Goal: Navigation & Orientation: Find specific page/section

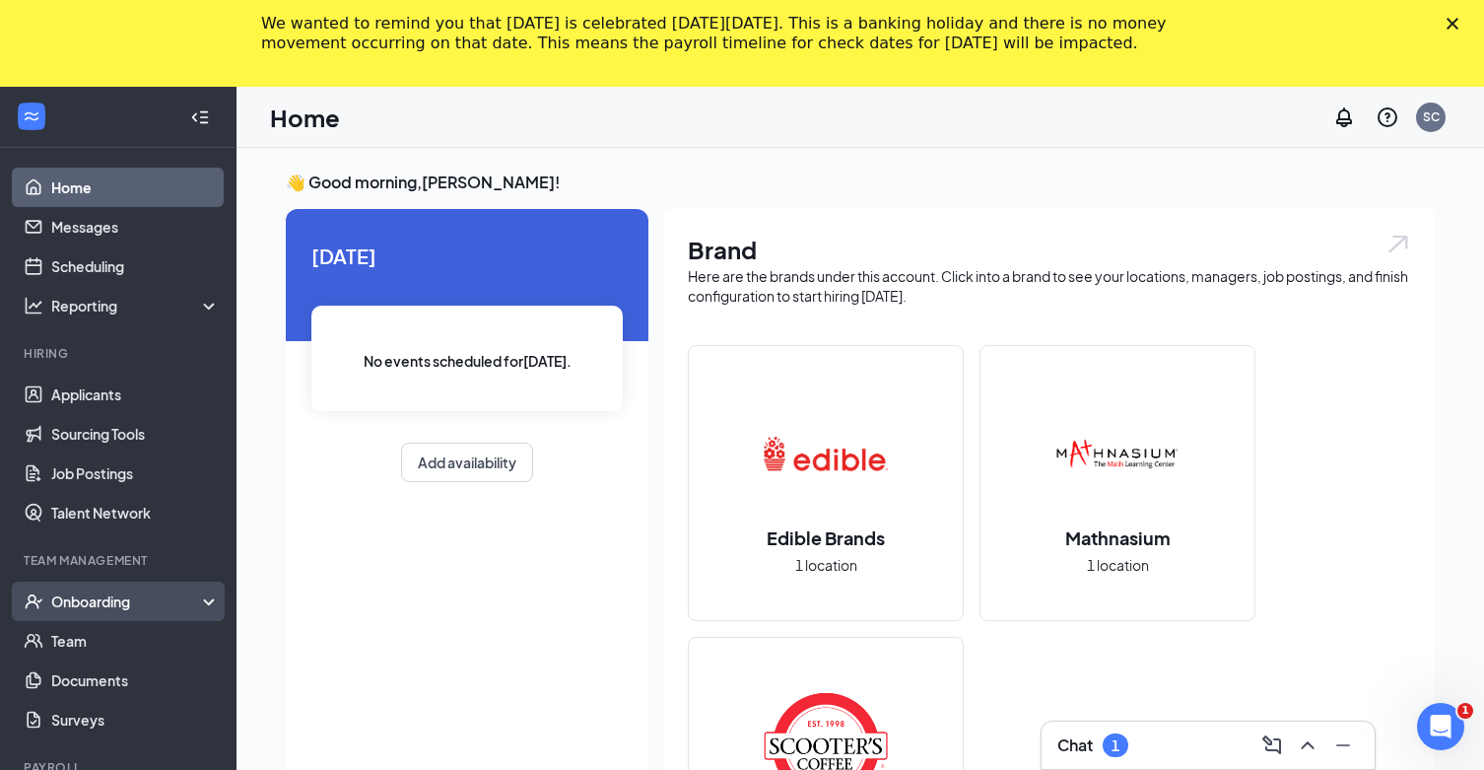
click at [214, 598] on div "Onboarding" at bounding box center [118, 600] width 237 height 39
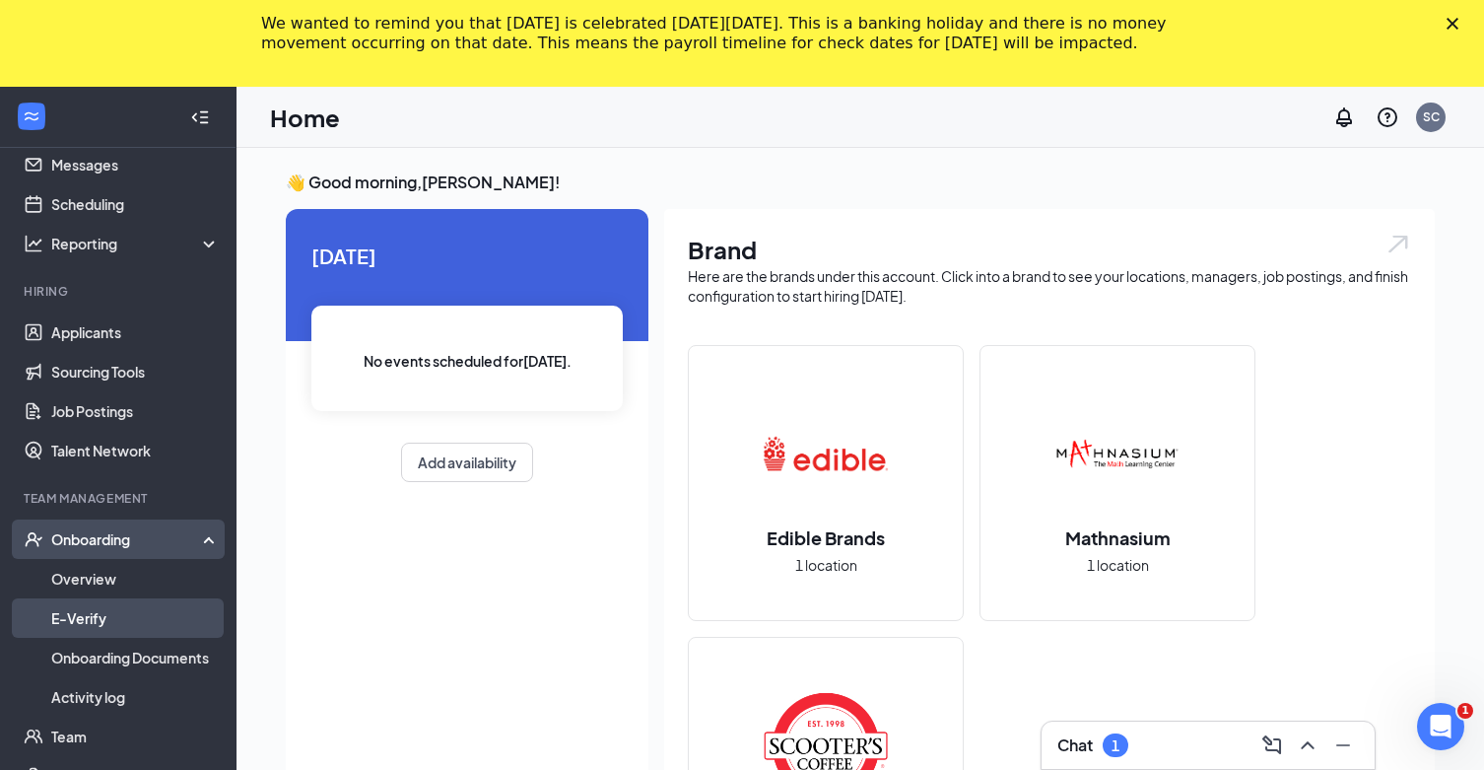
scroll to position [68, 0]
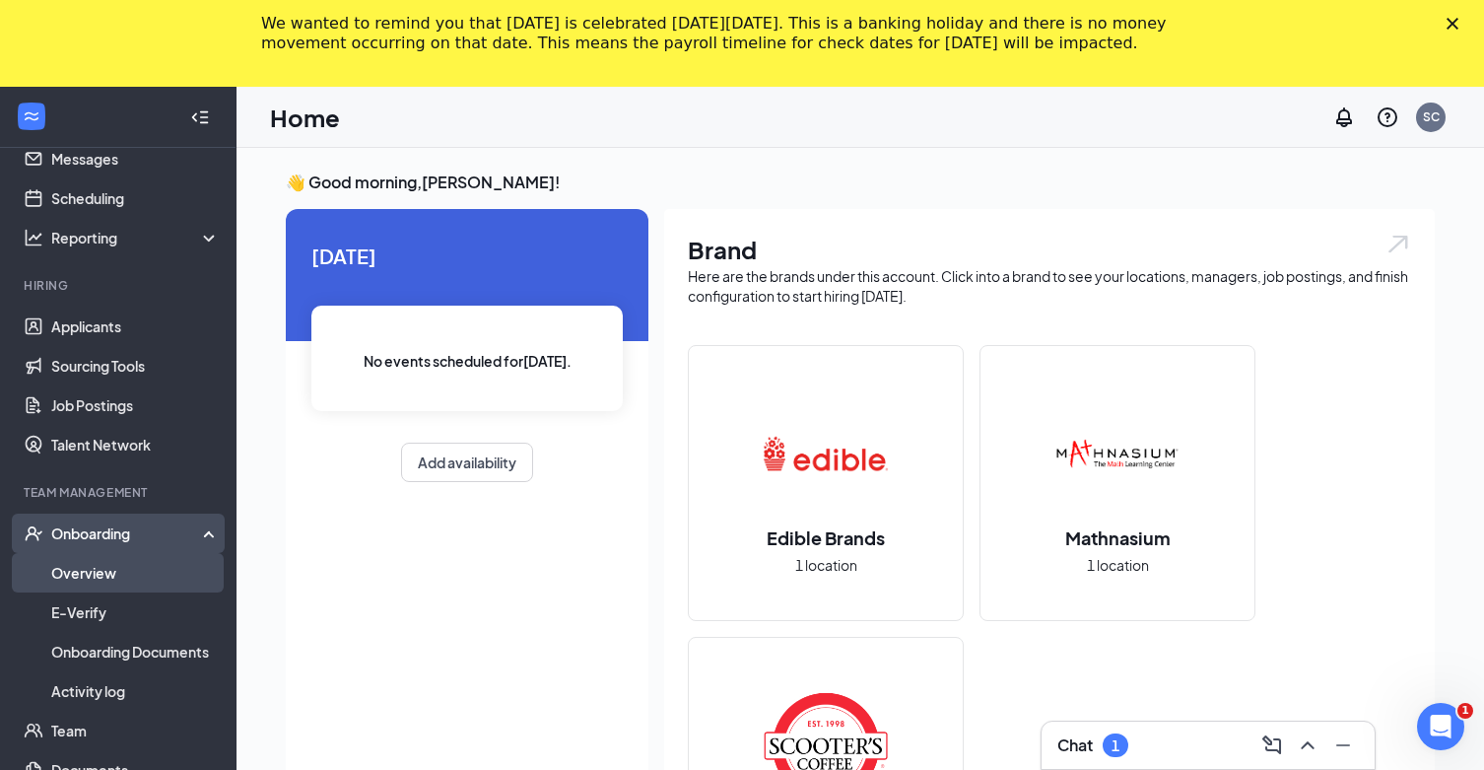
click at [179, 580] on link "Overview" at bounding box center [135, 572] width 169 height 39
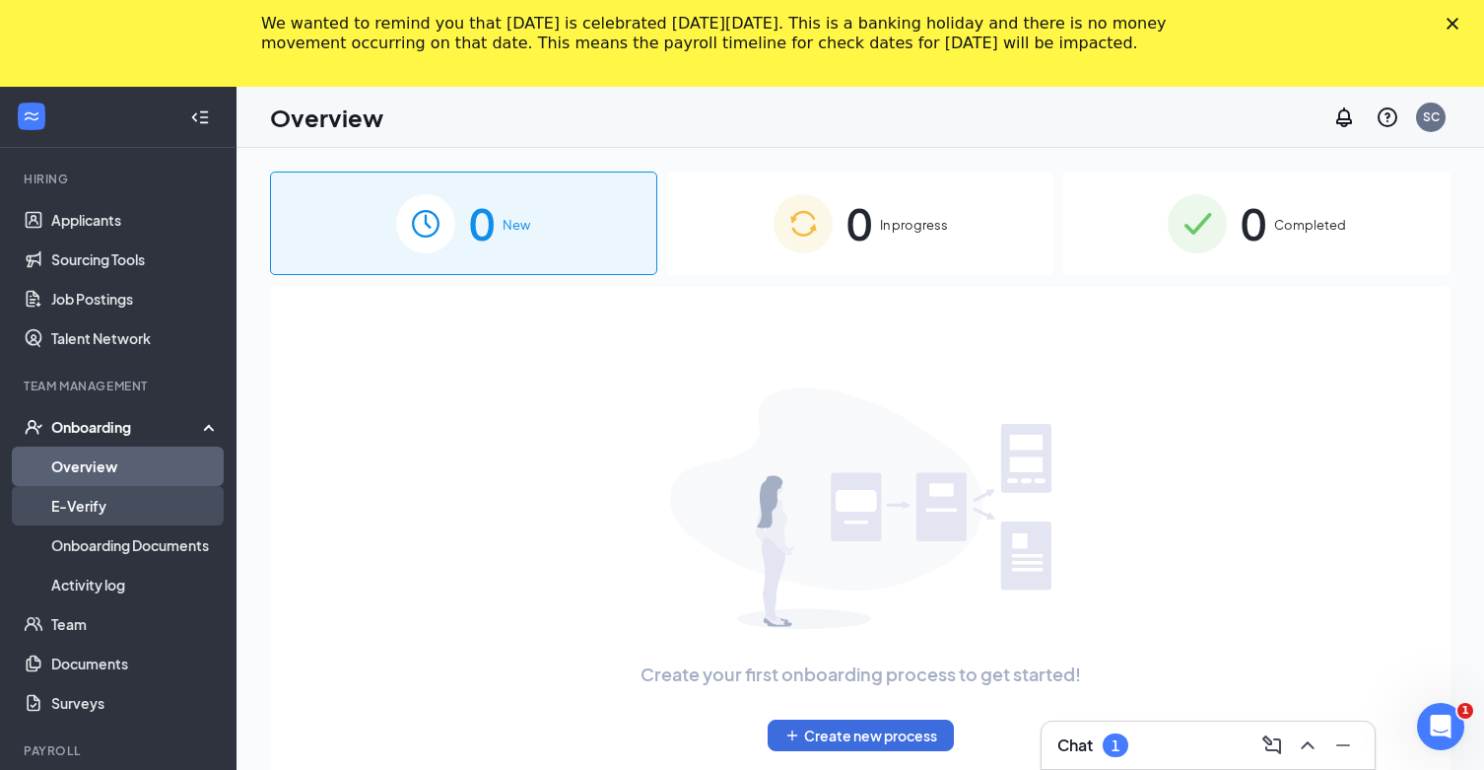
scroll to position [177, 0]
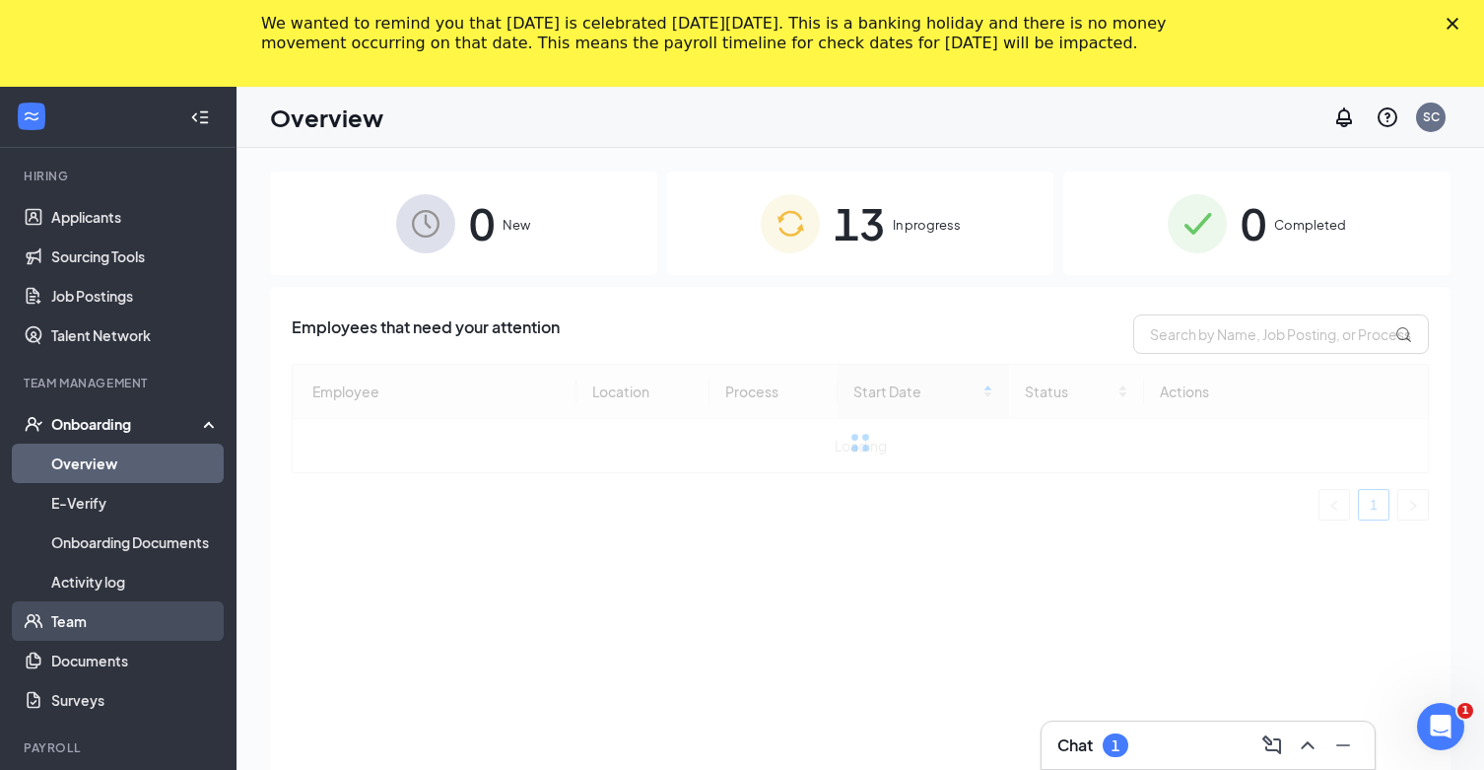
click at [165, 617] on link "Team" at bounding box center [135, 620] width 169 height 39
